Goal: Check status: Check status

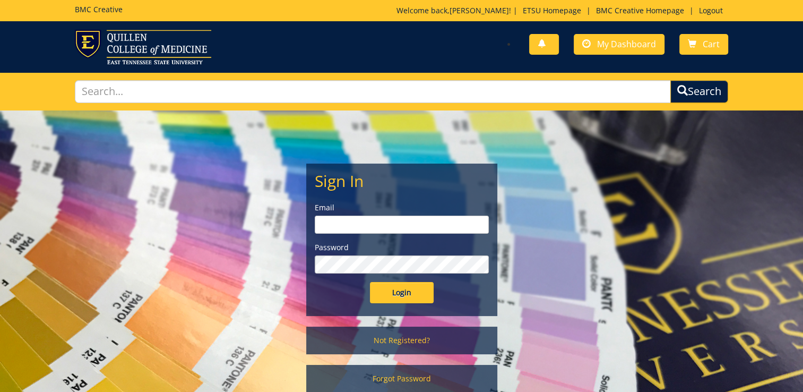
type input "[EMAIL_ADDRESS][DOMAIN_NAME]"
click at [395, 293] on input "Login" at bounding box center [402, 292] width 64 height 21
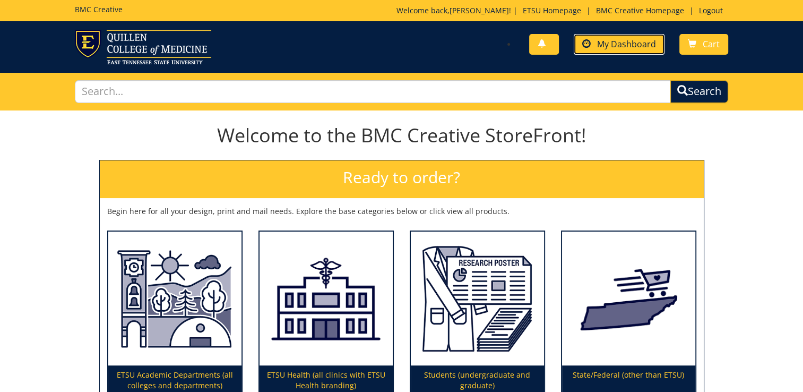
click at [624, 40] on span "My Dashboard" at bounding box center [626, 44] width 59 height 12
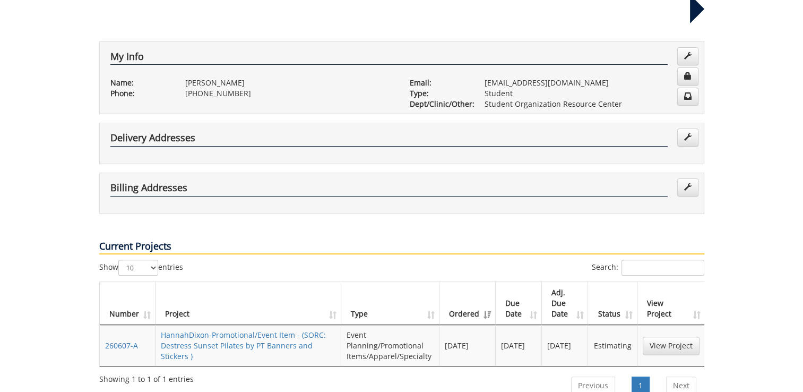
scroll to position [169, 0]
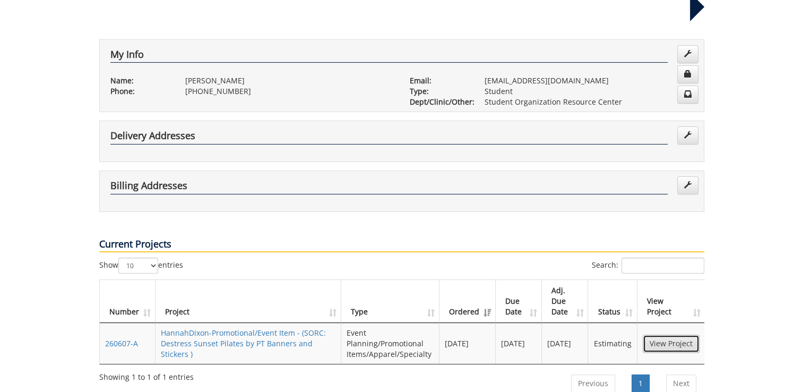
click at [656, 334] on link "View Project" at bounding box center [671, 343] width 57 height 18
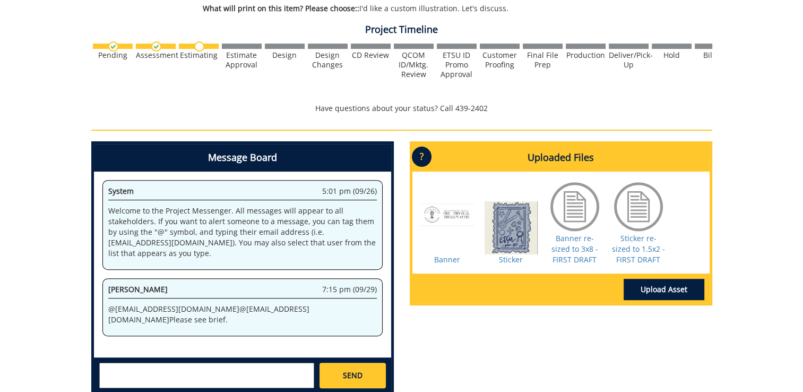
scroll to position [212, 0]
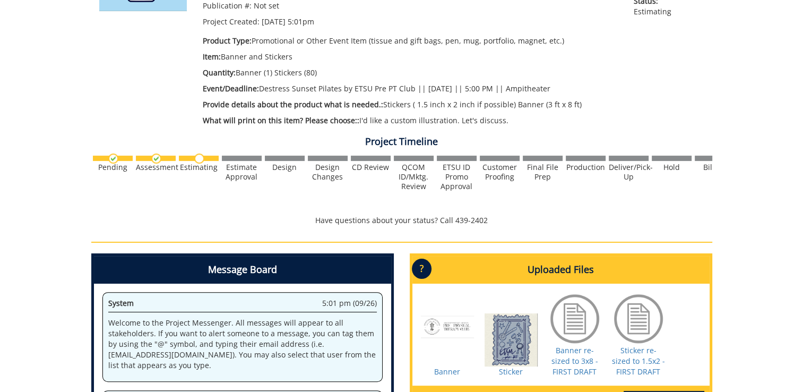
click at [244, 158] on div at bounding box center [242, 157] width 40 height 5
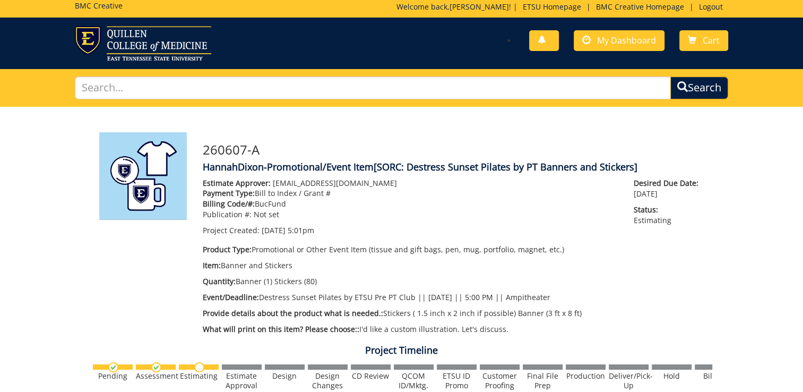
scroll to position [0, 0]
